Goal: Transaction & Acquisition: Purchase product/service

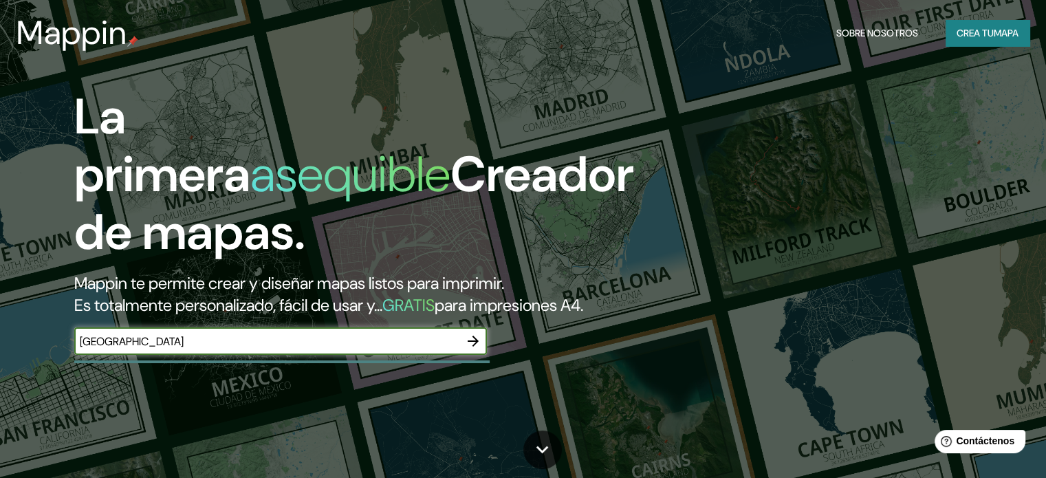
type input "[GEOGRAPHIC_DATA]"
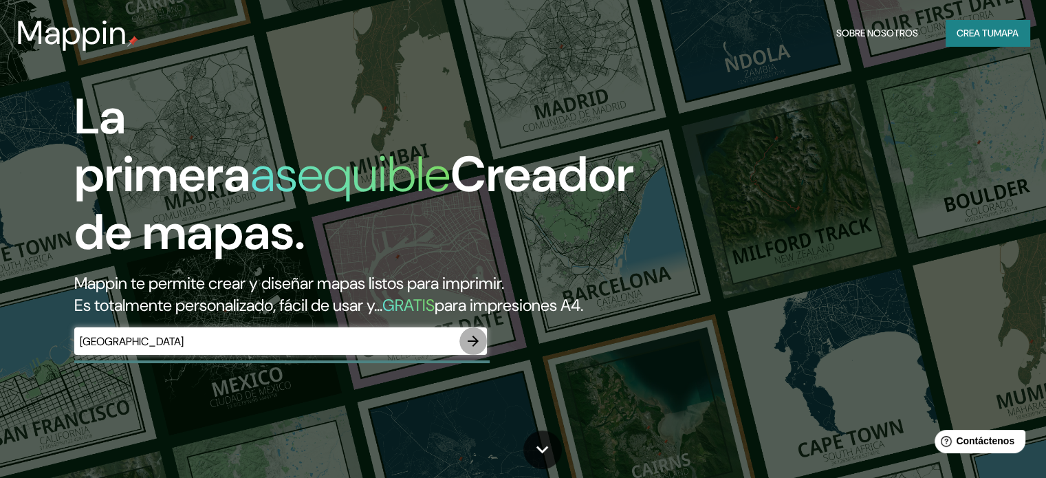
click at [472, 349] on icon "button" at bounding box center [473, 341] width 16 height 16
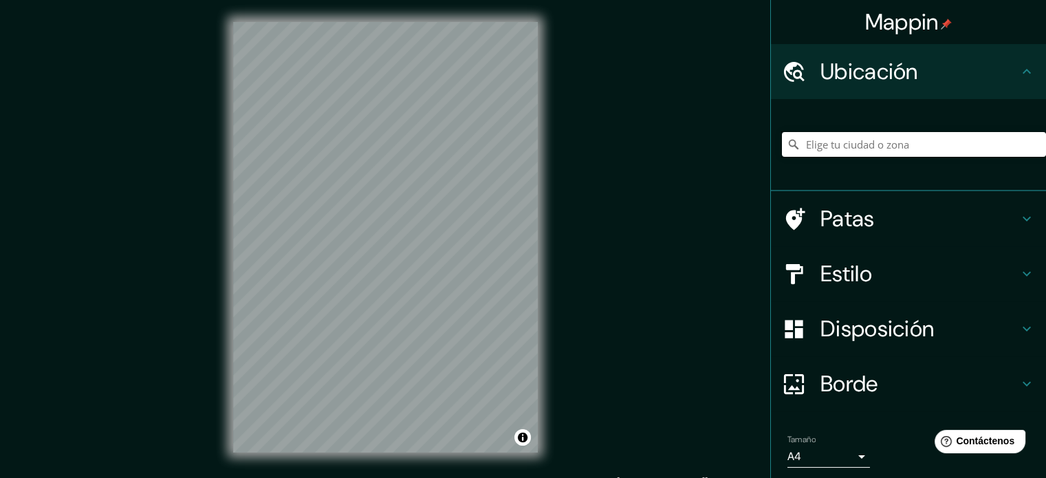
click at [907, 146] on input "Elige tu ciudad o zona" at bounding box center [914, 144] width 264 height 25
drag, startPoint x: 879, startPoint y: 143, endPoint x: 850, endPoint y: 144, distance: 28.9
click at [850, 144] on input "[GEOGRAPHIC_DATA], [GEOGRAPHIC_DATA]" at bounding box center [914, 144] width 264 height 25
click at [855, 269] on font "Estilo" at bounding box center [846, 273] width 52 height 29
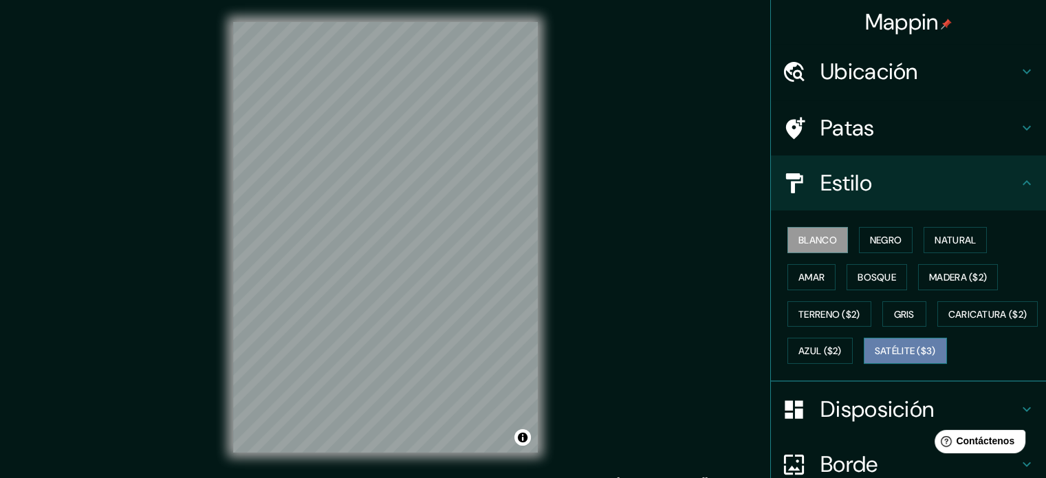
click at [874, 360] on font "Satélite ($3)" at bounding box center [904, 351] width 61 height 18
click at [860, 64] on font "Ubicación" at bounding box center [869, 71] width 98 height 29
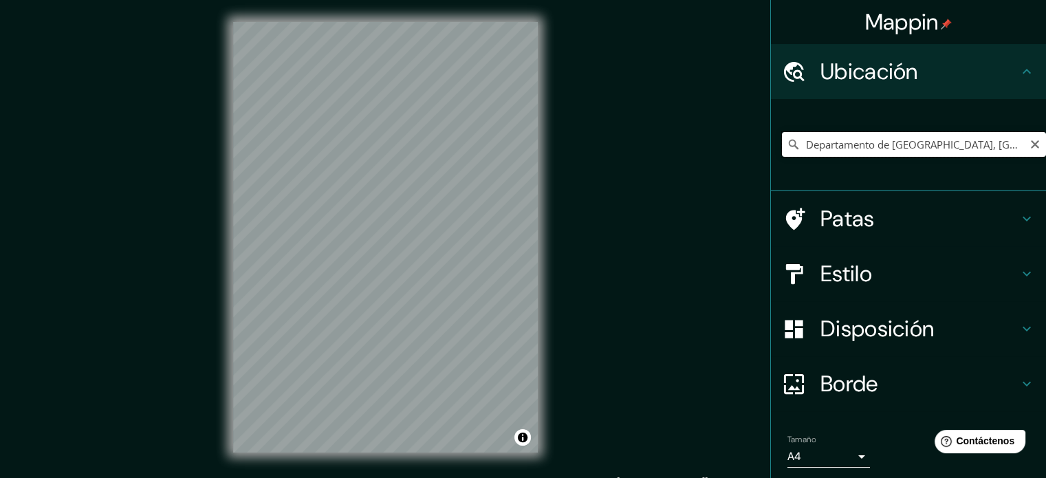
click at [866, 142] on input "Departamento de [GEOGRAPHIC_DATA], [GEOGRAPHIC_DATA]" at bounding box center [914, 144] width 264 height 25
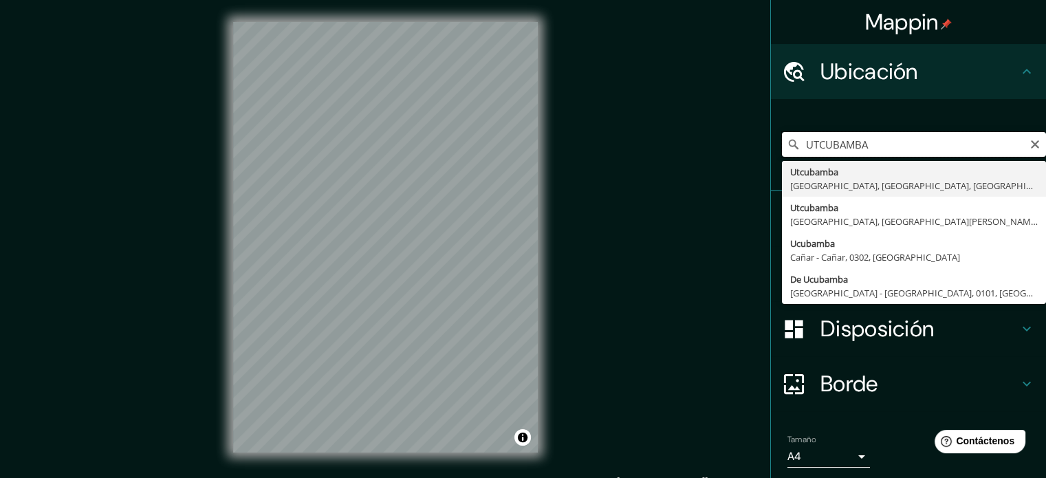
type input "Utcubamba, [GEOGRAPHIC_DATA], [GEOGRAPHIC_DATA], [GEOGRAPHIC_DATA]"
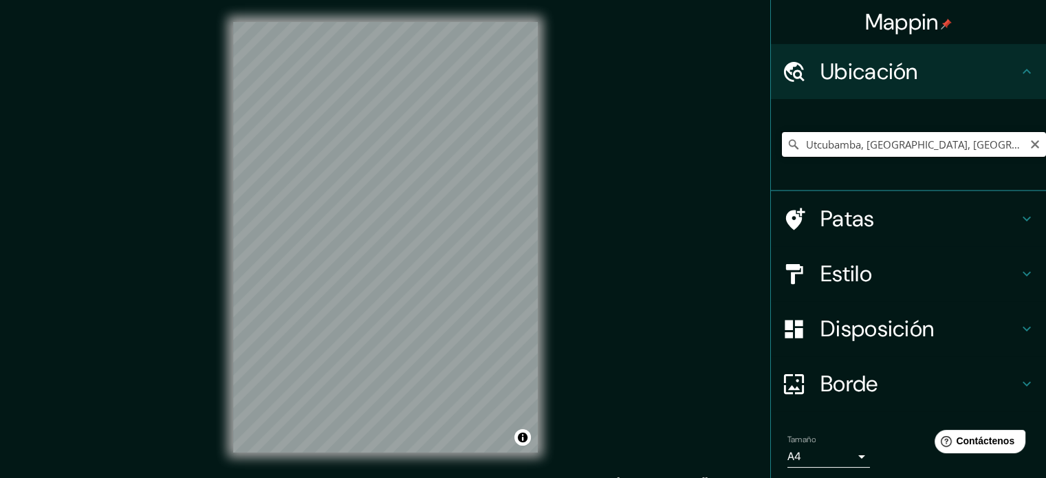
click at [882, 146] on input "Utcubamba, [GEOGRAPHIC_DATA], [GEOGRAPHIC_DATA], [GEOGRAPHIC_DATA]" at bounding box center [914, 144] width 264 height 25
click at [881, 146] on input "Utcubamba, [GEOGRAPHIC_DATA], [GEOGRAPHIC_DATA], [GEOGRAPHIC_DATA]" at bounding box center [914, 144] width 264 height 25
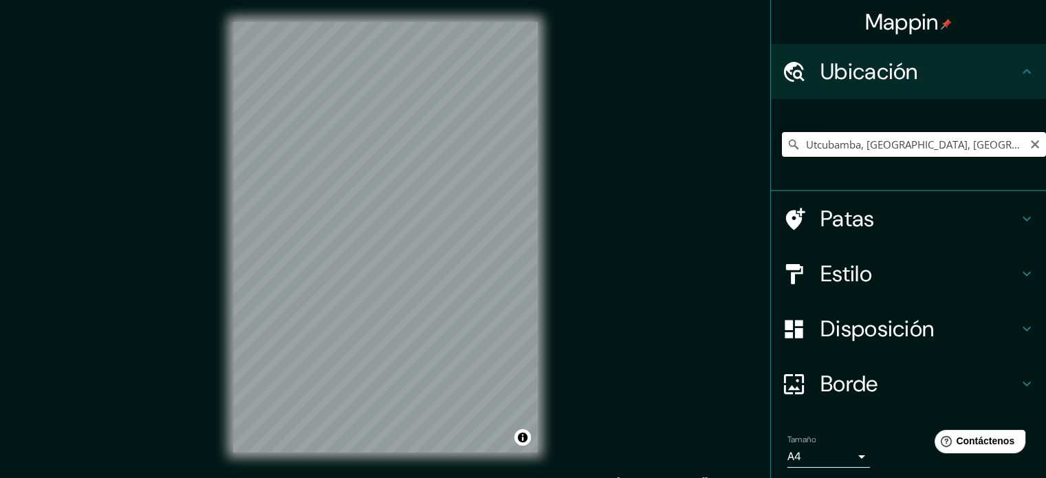
click at [881, 146] on input "Utcubamba, [GEOGRAPHIC_DATA], [GEOGRAPHIC_DATA], [GEOGRAPHIC_DATA]" at bounding box center [914, 144] width 264 height 25
